Goal: Task Accomplishment & Management: Manage account settings

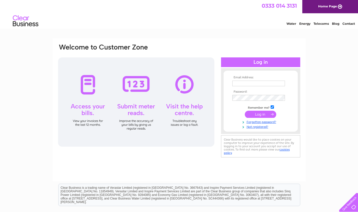
click at [232, 81] on div at bounding box center [232, 81] width 0 height 0
type input "hello@thecroftershouse.com"
click at [302, 65] on div "Email Address: hello@thecroftershouse.com Password:" at bounding box center [179, 109] width 253 height 143
click at [232, 95] on div at bounding box center [232, 95] width 0 height 0
click at [306, 88] on div "Email Address: hello@thecroftershouse.com Password:" at bounding box center [179, 153] width 358 height 230
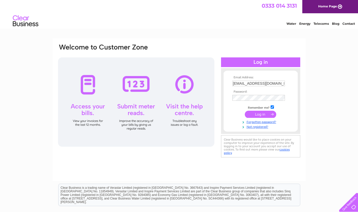
click at [197, 51] on div at bounding box center [130, 50] width 146 height 14
click at [265, 115] on input "submit" at bounding box center [260, 114] width 31 height 7
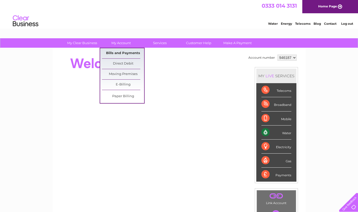
click at [123, 54] on link "Bills and Payments" at bounding box center [123, 53] width 42 height 10
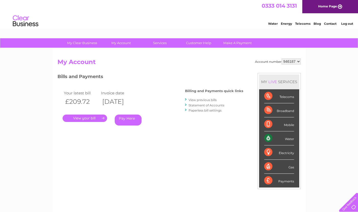
click at [77, 117] on link "." at bounding box center [85, 118] width 44 height 7
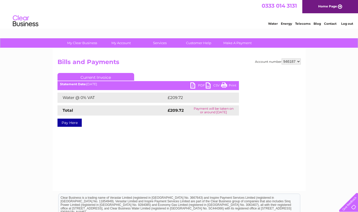
click at [201, 85] on link "PDF" at bounding box center [197, 85] width 15 height 7
